Goal: Find specific page/section

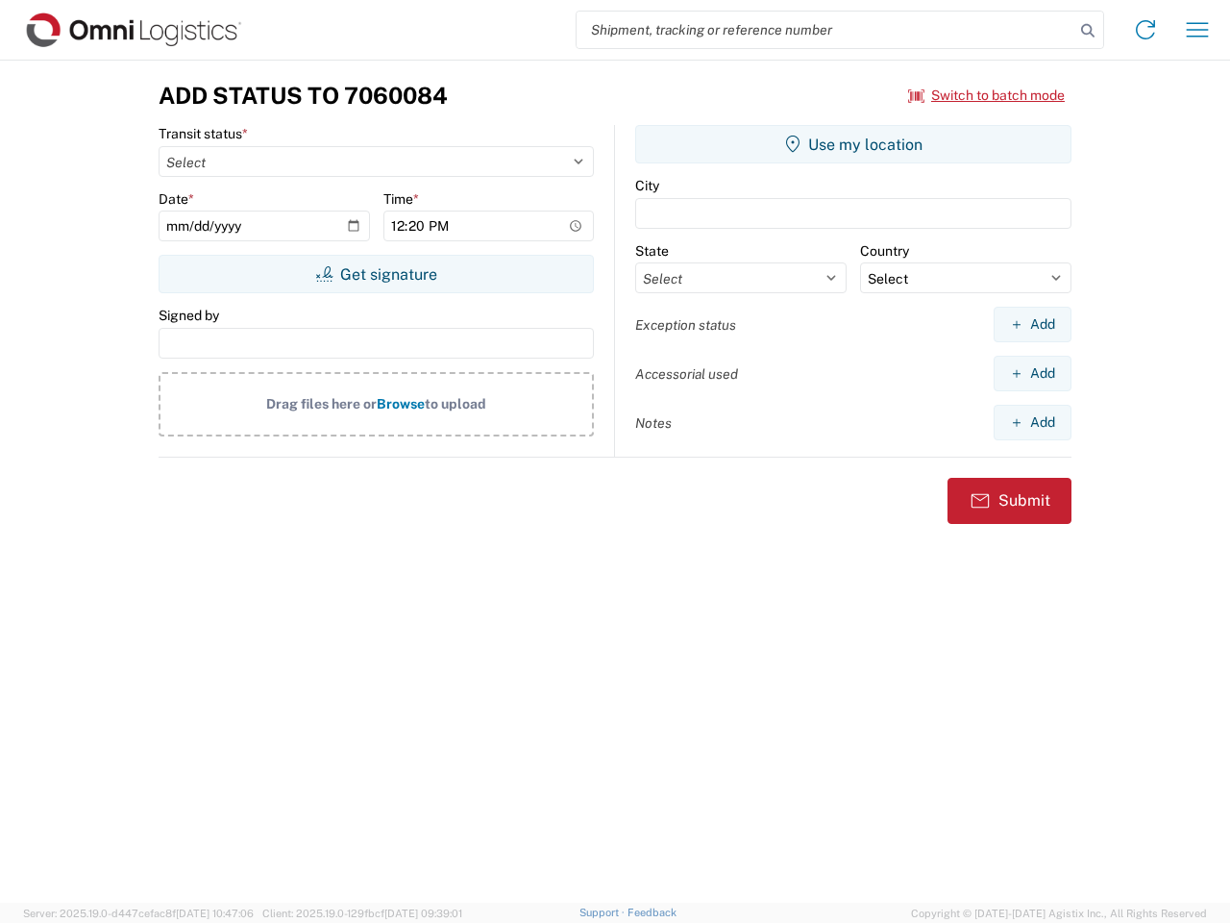
click at [826, 30] on input "search" at bounding box center [826, 30] width 498 height 37
click at [1088, 31] on icon at bounding box center [1088, 30] width 27 height 27
click at [1146, 30] on icon at bounding box center [1145, 29] width 31 height 31
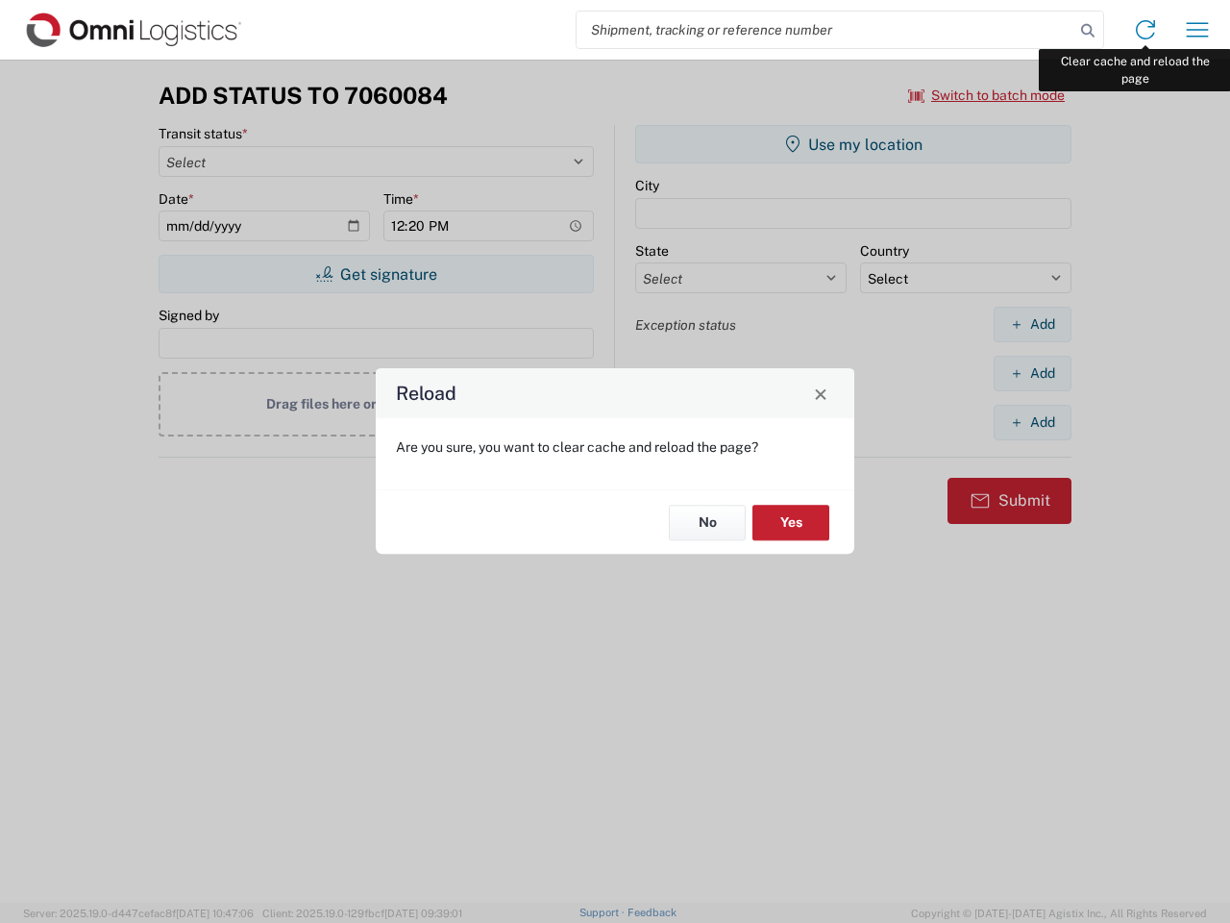
click at [1198, 30] on div "Reload Are you sure, you want to clear cache and reload the page? No Yes" at bounding box center [615, 461] width 1230 height 923
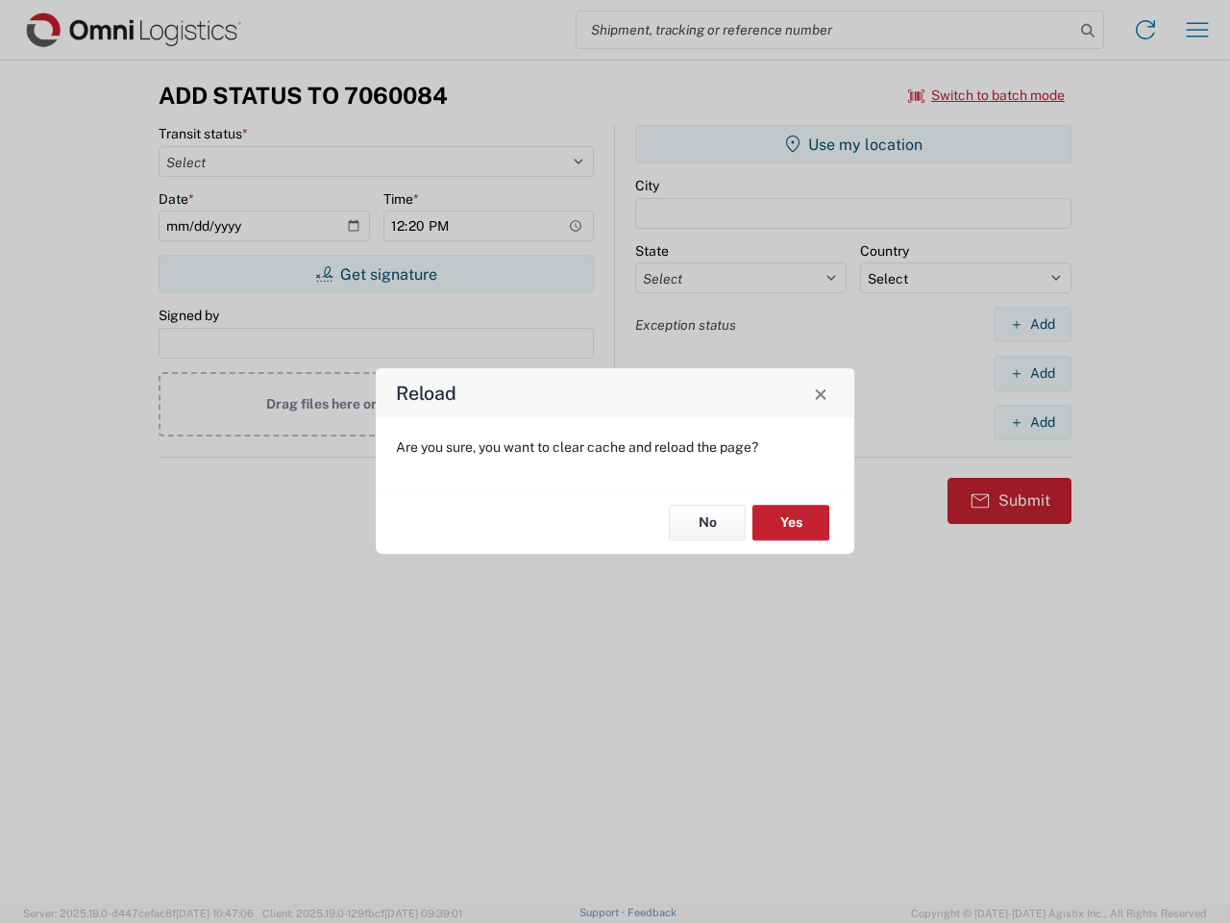
click at [987, 95] on div "Reload Are you sure, you want to clear cache and reload the page? No Yes" at bounding box center [615, 461] width 1230 height 923
click at [376, 274] on div "Reload Are you sure, you want to clear cache and reload the page? No Yes" at bounding box center [615, 461] width 1230 height 923
click at [854, 144] on div "Reload Are you sure, you want to clear cache and reload the page? No Yes" at bounding box center [615, 461] width 1230 height 923
click at [1032, 324] on div "Reload Are you sure, you want to clear cache and reload the page? No Yes" at bounding box center [615, 461] width 1230 height 923
click at [1032, 373] on div "Reload Are you sure, you want to clear cache and reload the page? No Yes" at bounding box center [615, 461] width 1230 height 923
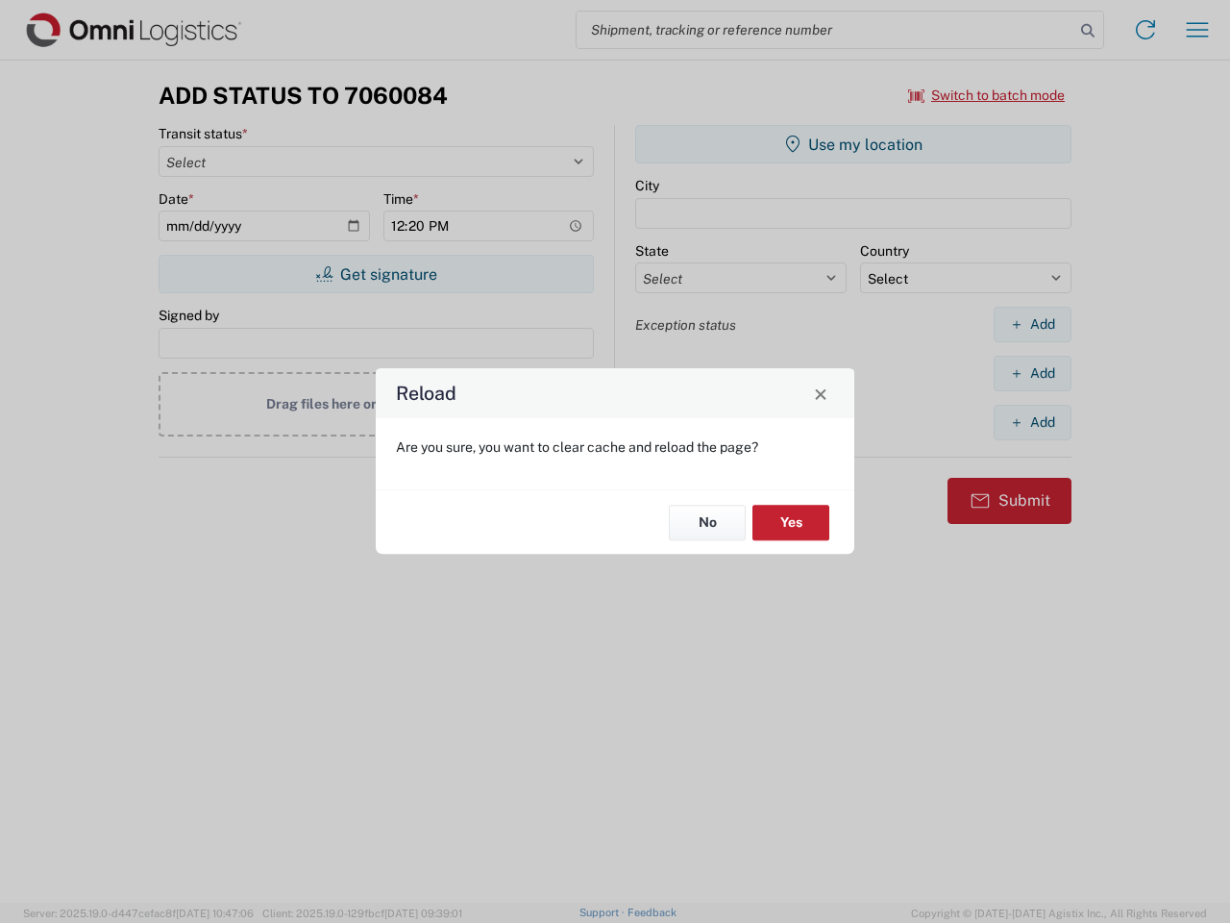
click at [1032, 422] on div "Reload Are you sure, you want to clear cache and reload the page? No Yes" at bounding box center [615, 461] width 1230 height 923
